Goal: Contribute content: Add original content to the website for others to see

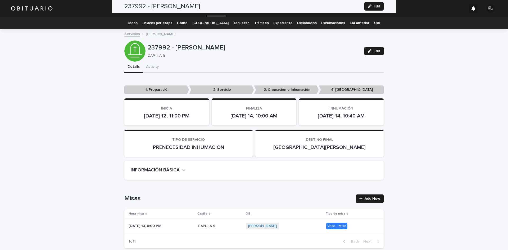
click at [217, 13] on link "Servicios" at bounding box center [217, 8] width 20 height 16
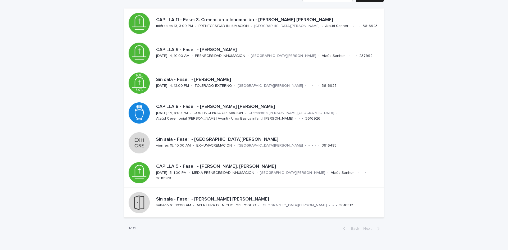
scroll to position [74, 0]
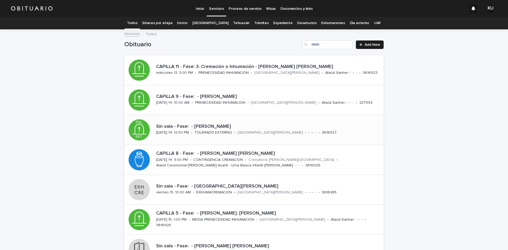
click at [335, 128] on p "Sin sala - Fase: - [PERSON_NAME]" at bounding box center [268, 127] width 225 height 6
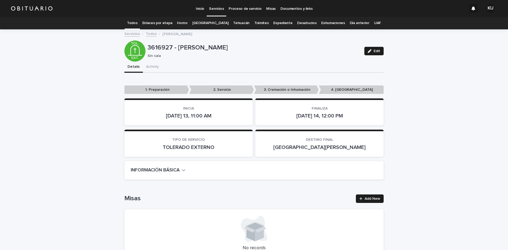
click at [374, 51] on span "Edit" at bounding box center [377, 51] width 7 height 4
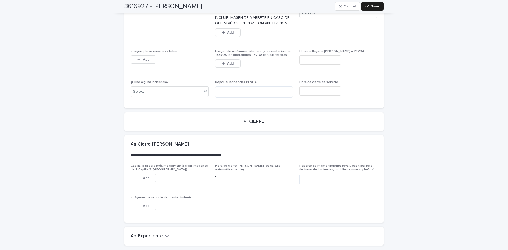
scroll to position [1265, 0]
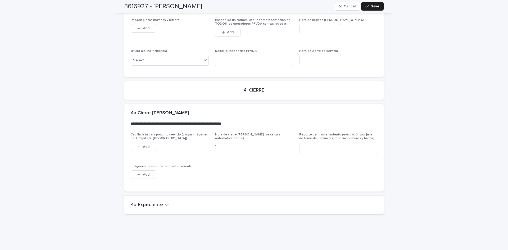
click at [143, 202] on h2 "4b Expediente" at bounding box center [147, 205] width 32 height 6
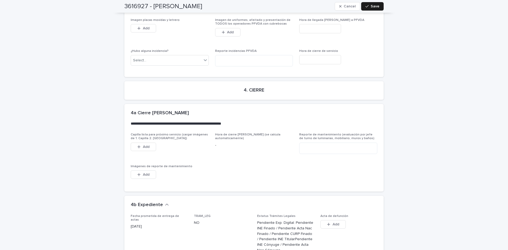
scroll to position [1454, 0]
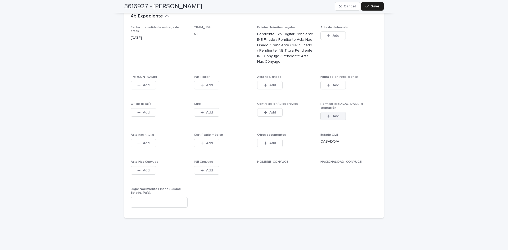
click at [327, 114] on icon "button" at bounding box center [328, 116] width 3 height 4
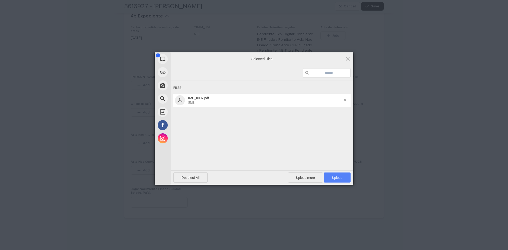
click at [333, 175] on span "Upload 1" at bounding box center [337, 178] width 27 height 10
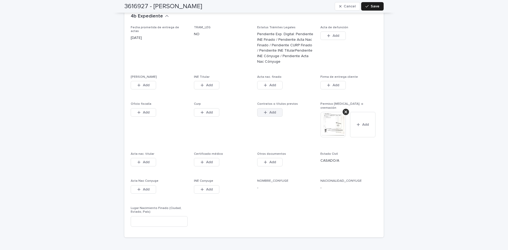
click at [267, 111] on div "button" at bounding box center [266, 113] width 5 height 4
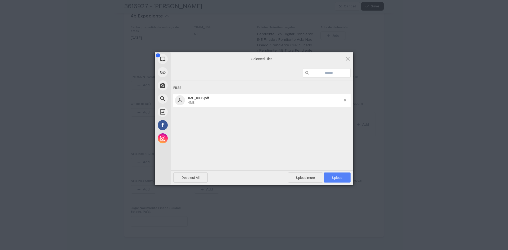
click at [336, 180] on span "Upload 1" at bounding box center [337, 178] width 27 height 10
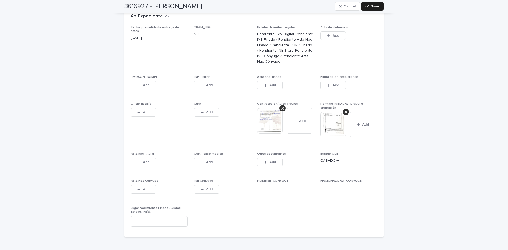
drag, startPoint x: 427, startPoint y: 100, endPoint x: 153, endPoint y: 67, distance: 276.1
click at [143, 83] on span "Add" at bounding box center [146, 85] width 7 height 4
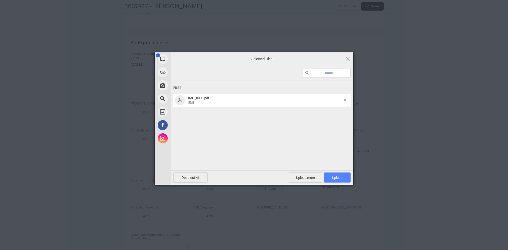
click at [336, 177] on span "Upload 1" at bounding box center [337, 178] width 10 height 4
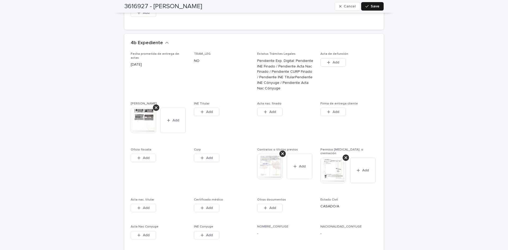
click at [374, 7] on span "Save" at bounding box center [375, 6] width 9 height 4
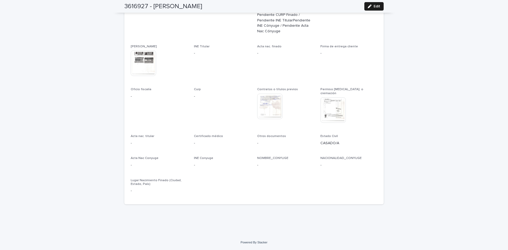
scroll to position [1347, 0]
